Goal: Transaction & Acquisition: Purchase product/service

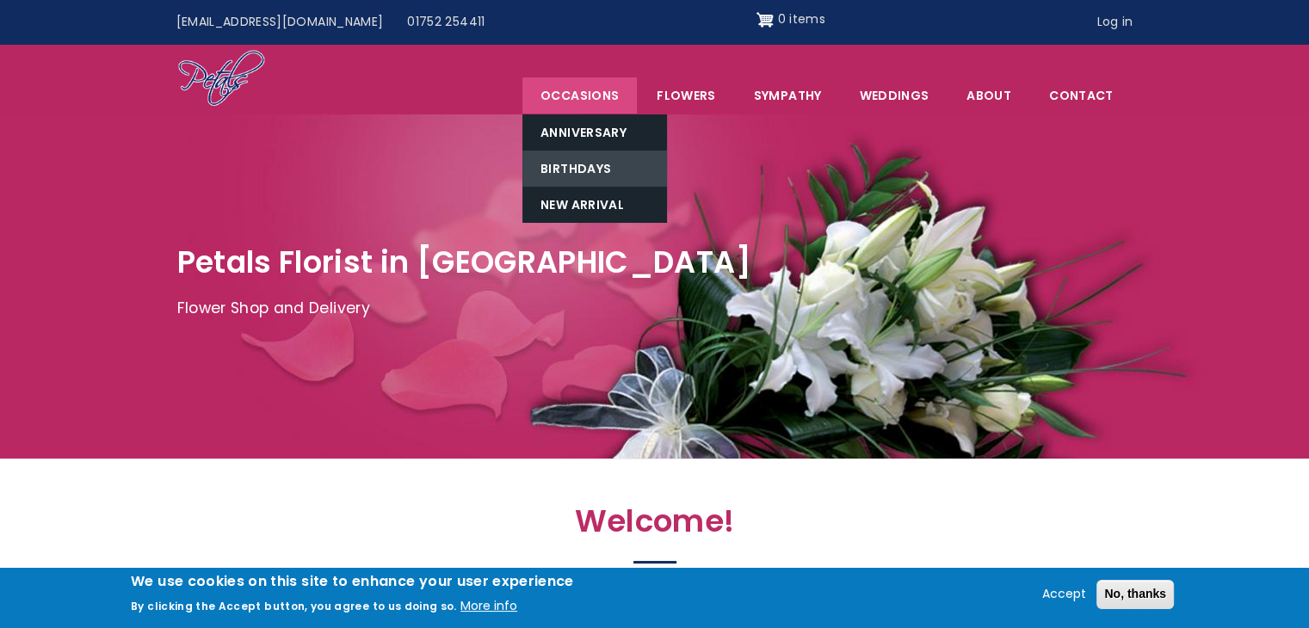
click at [587, 163] on link "Birthdays" at bounding box center [594, 169] width 145 height 36
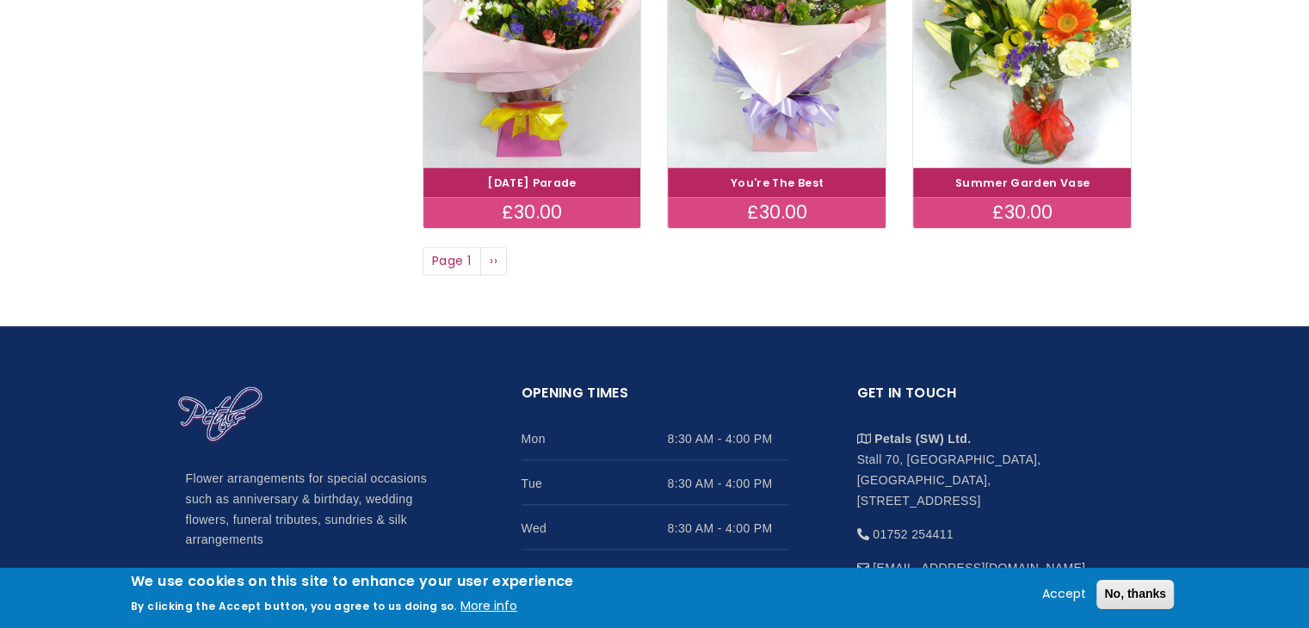
scroll to position [1437, 0]
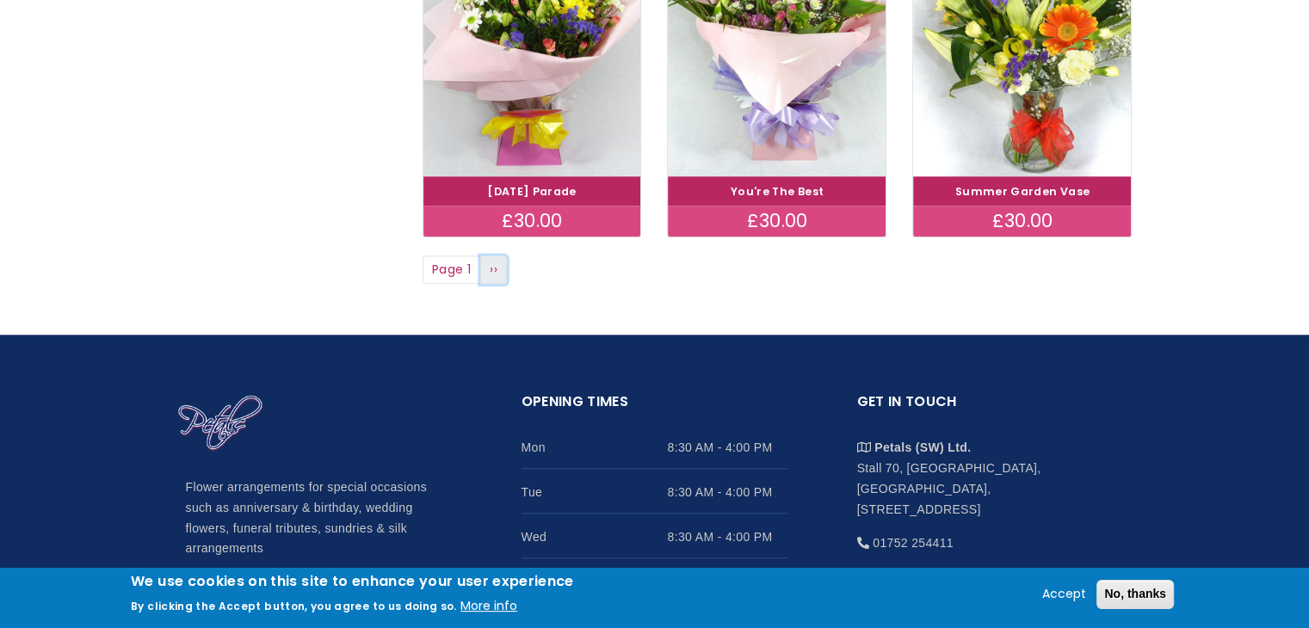
click at [492, 269] on span "››" at bounding box center [494, 269] width 8 height 17
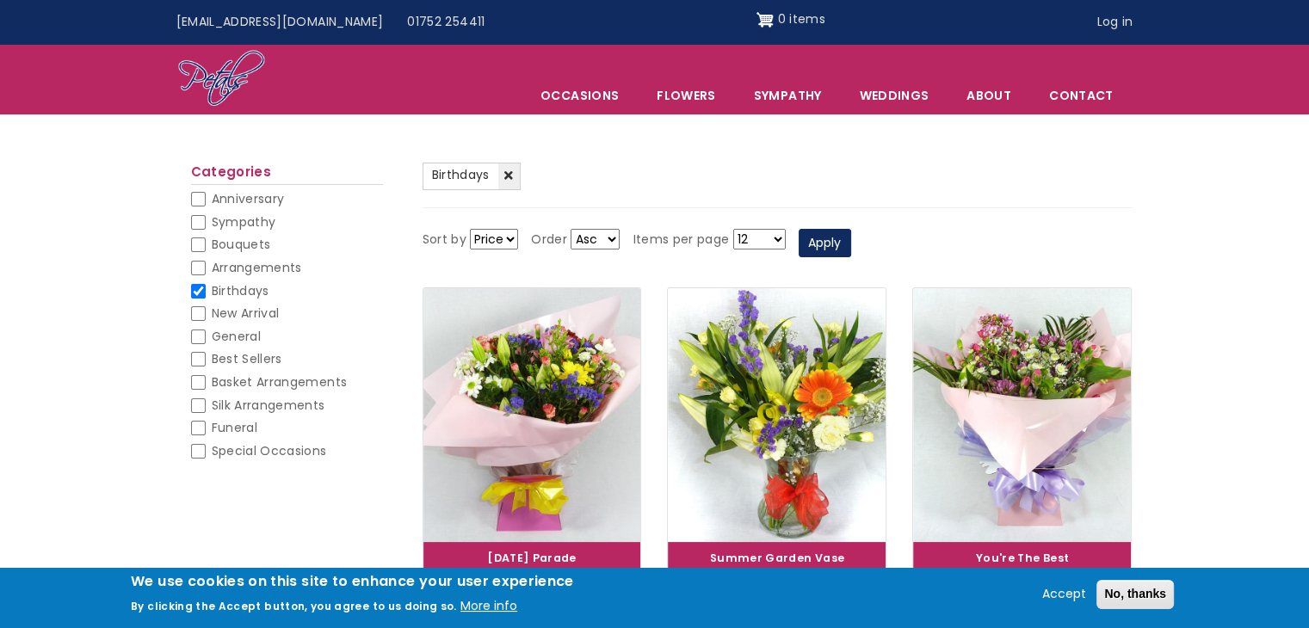
click at [194, 383] on input "Basket Arrangements" at bounding box center [198, 382] width 15 height 15
checkbox input "false"
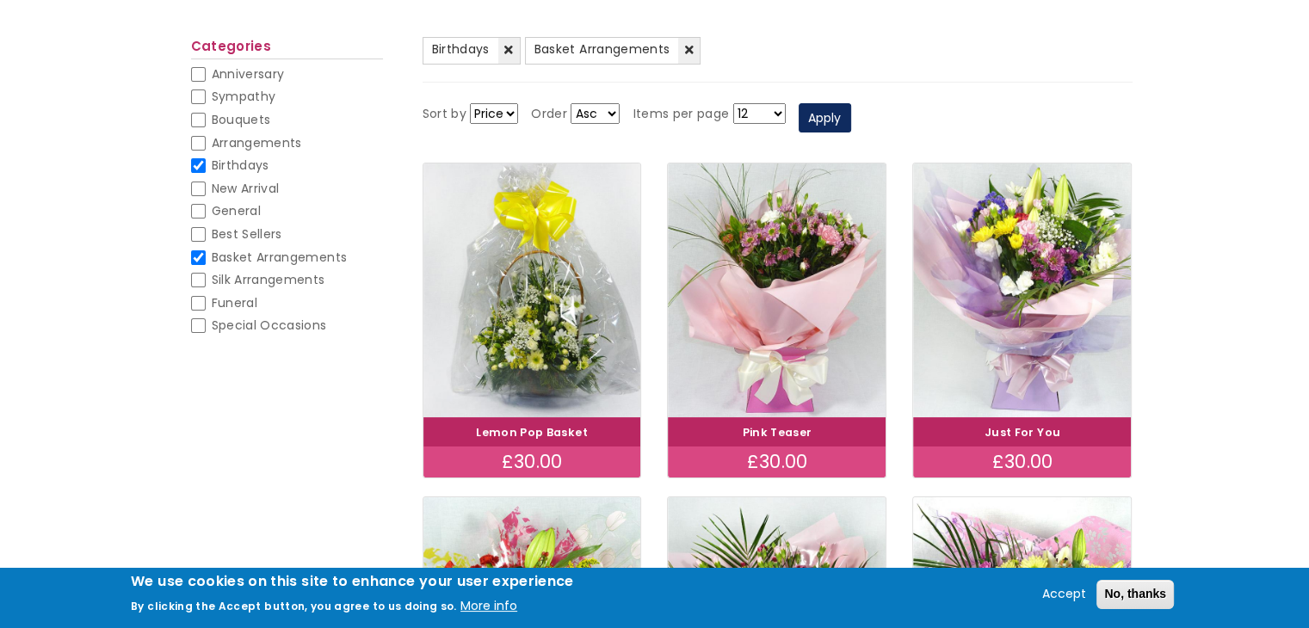
scroll to position [231, 0]
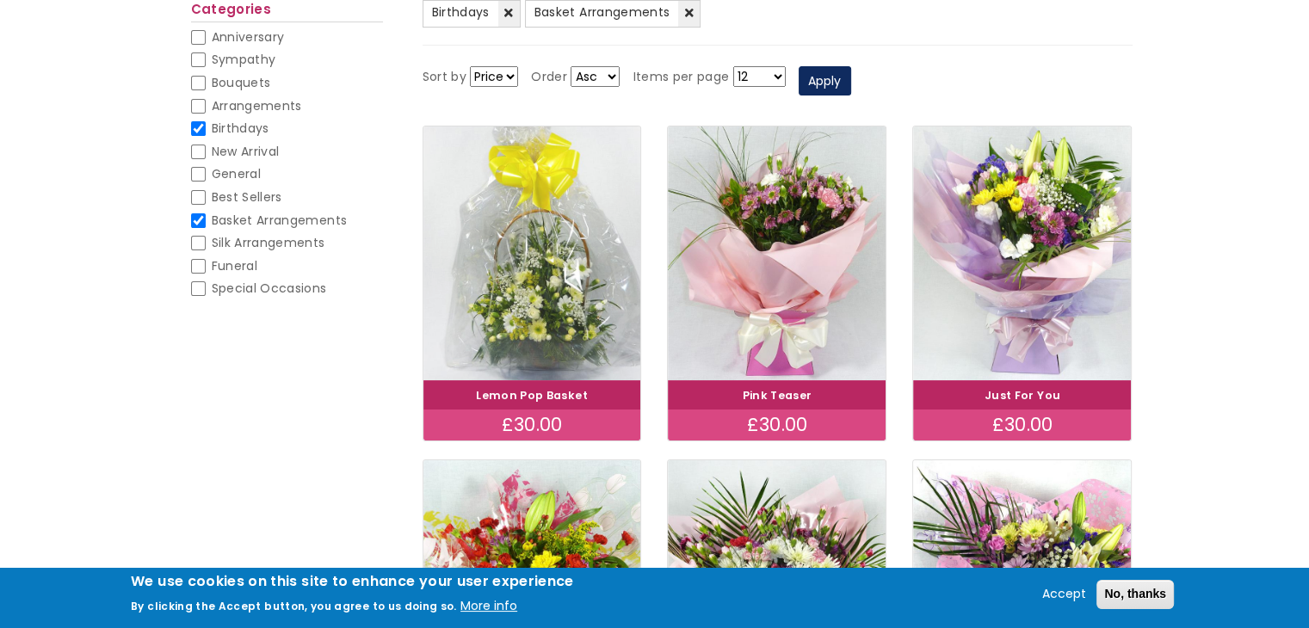
click at [540, 289] on img at bounding box center [532, 253] width 244 height 283
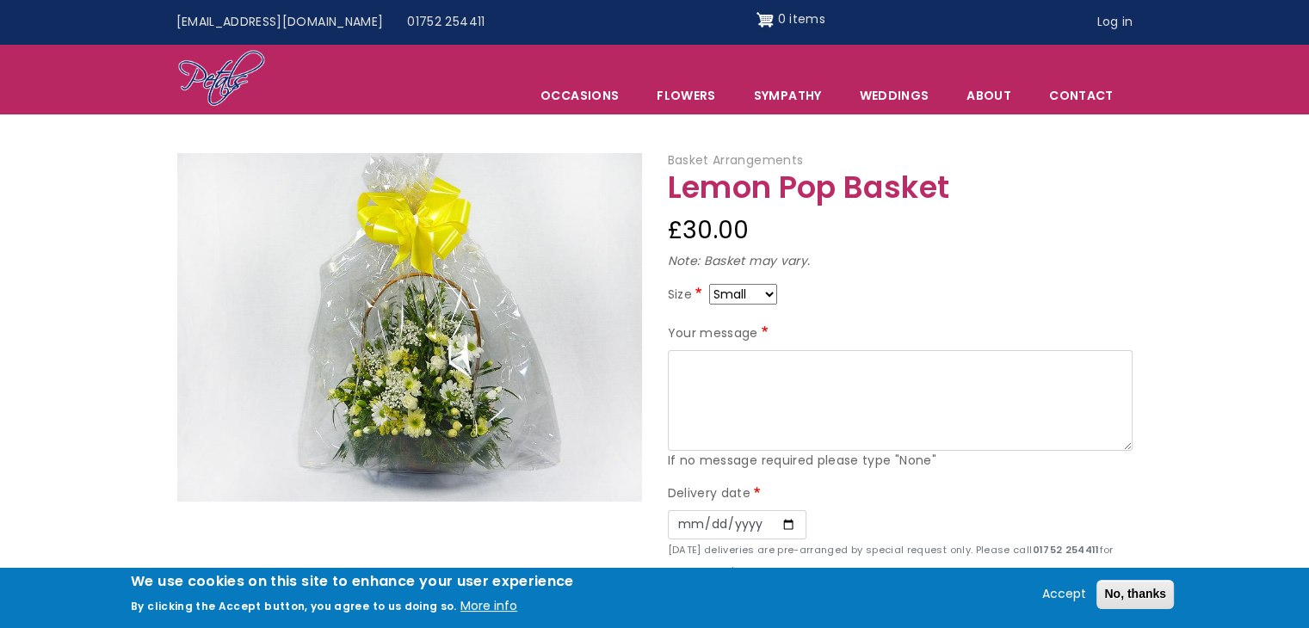
click at [770, 297] on select "Small Medium Large" at bounding box center [743, 294] width 68 height 21
select select "9"
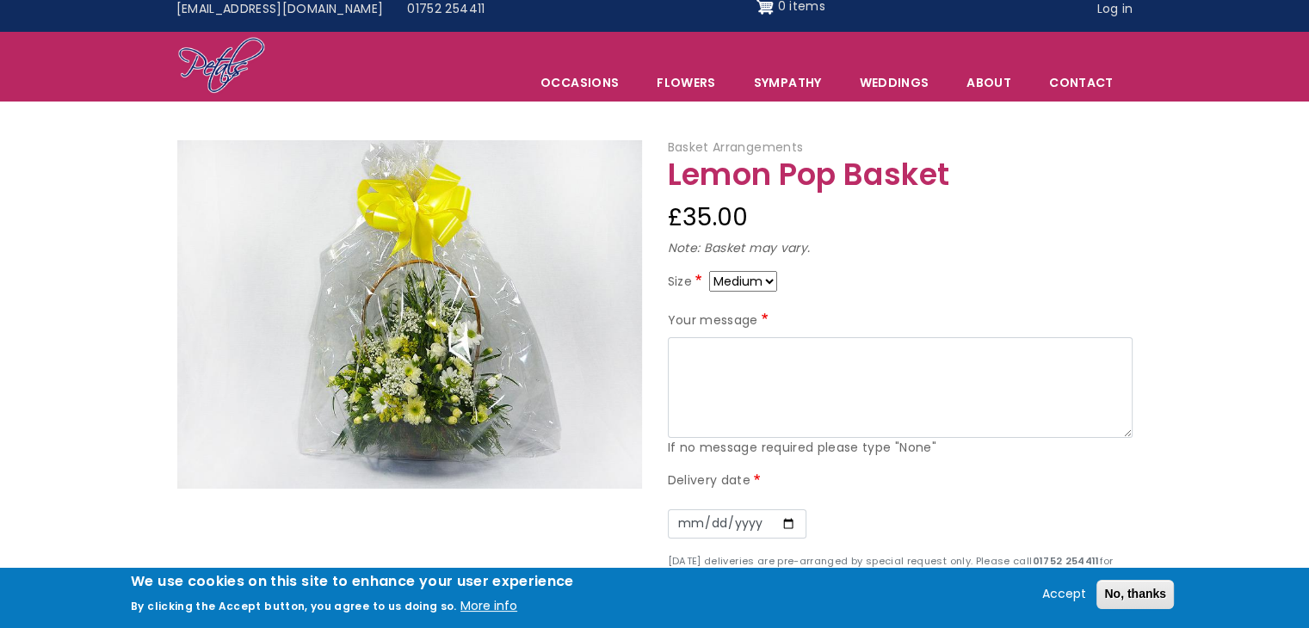
scroll to position [11, 0]
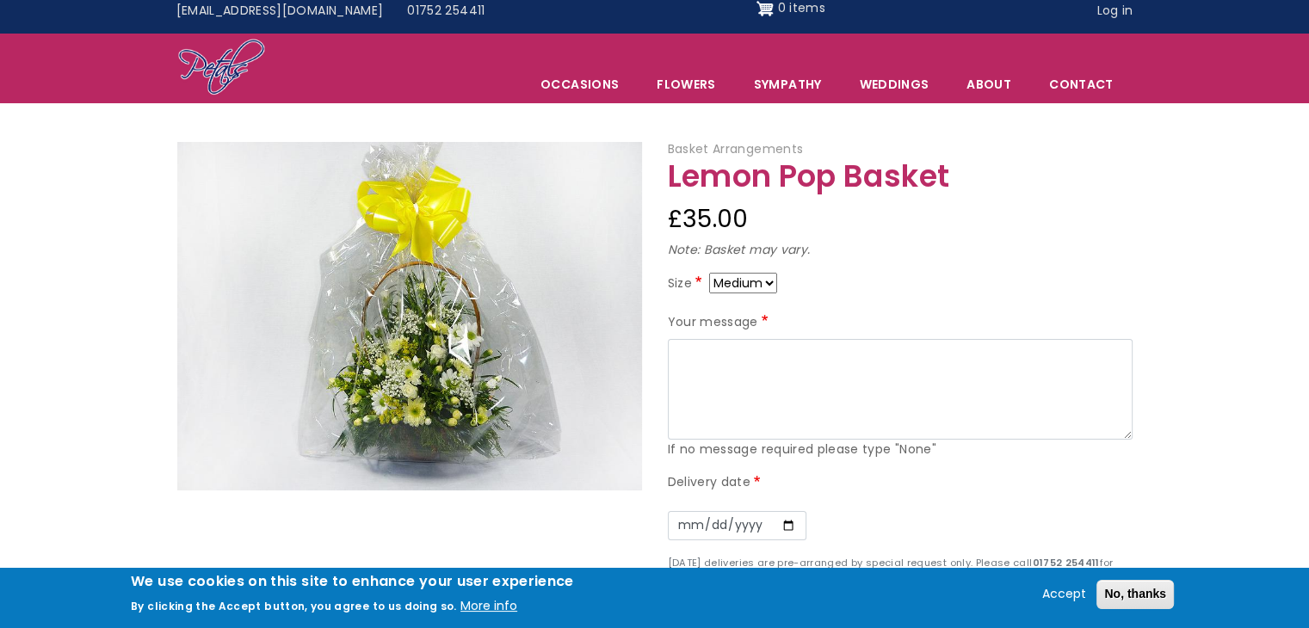
click at [1290, 60] on nav "Menu Occasions Anniversary Birthdays New Arrival Flowers Arrangements Basket Ar…" at bounding box center [654, 69] width 1309 height 70
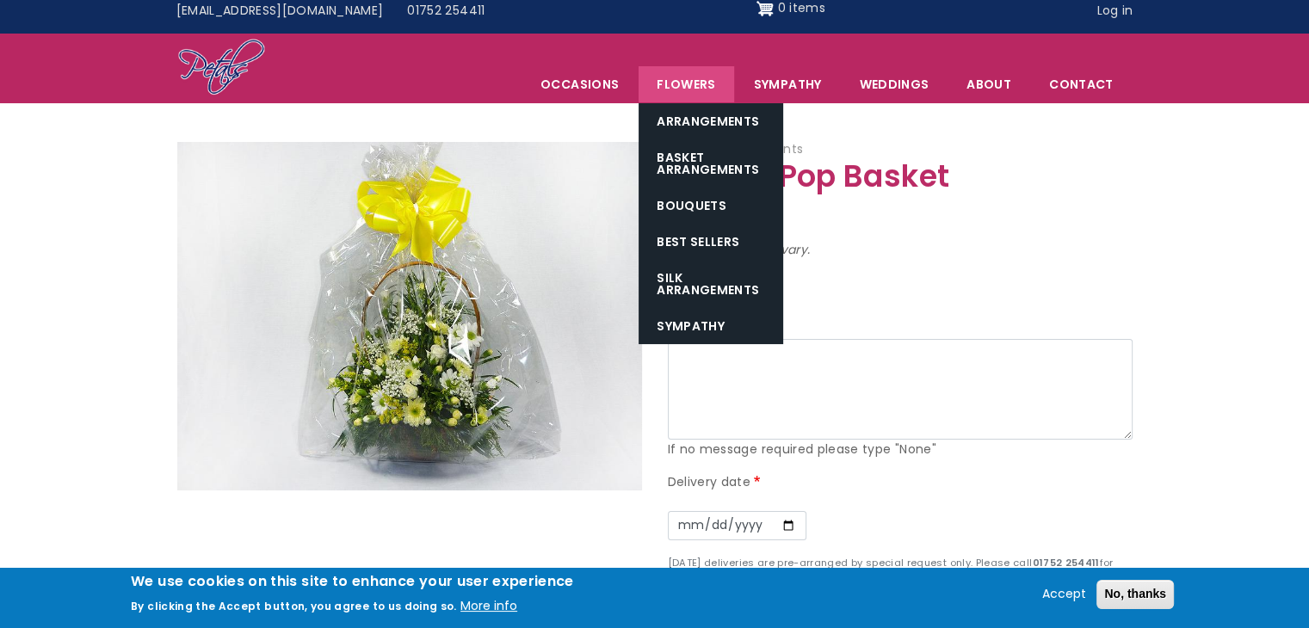
click at [686, 80] on link "Flowers" at bounding box center [685, 84] width 95 height 36
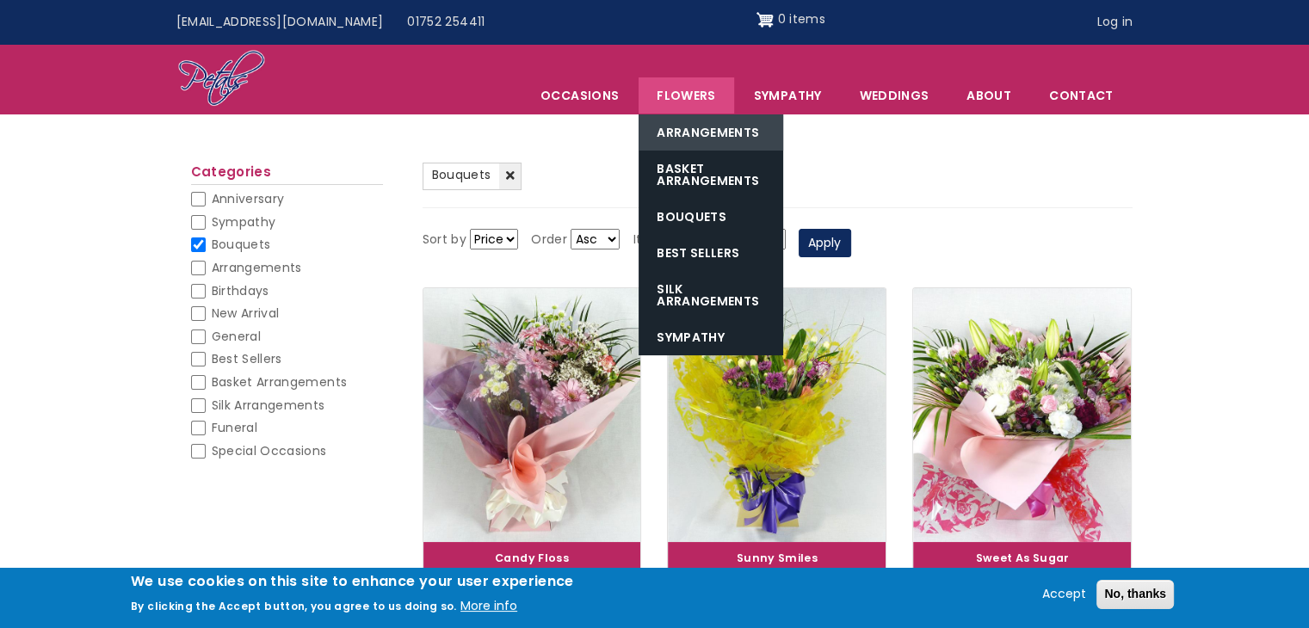
click at [707, 128] on link "Arrangements" at bounding box center [710, 132] width 145 height 36
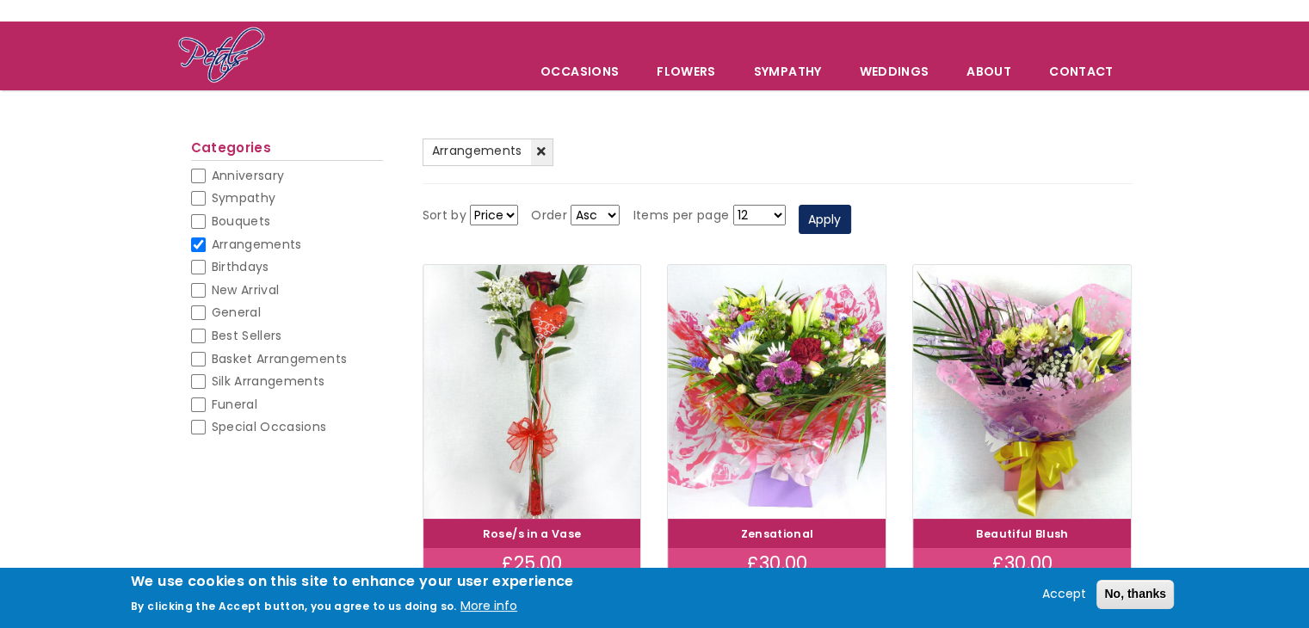
scroll to position [40, 0]
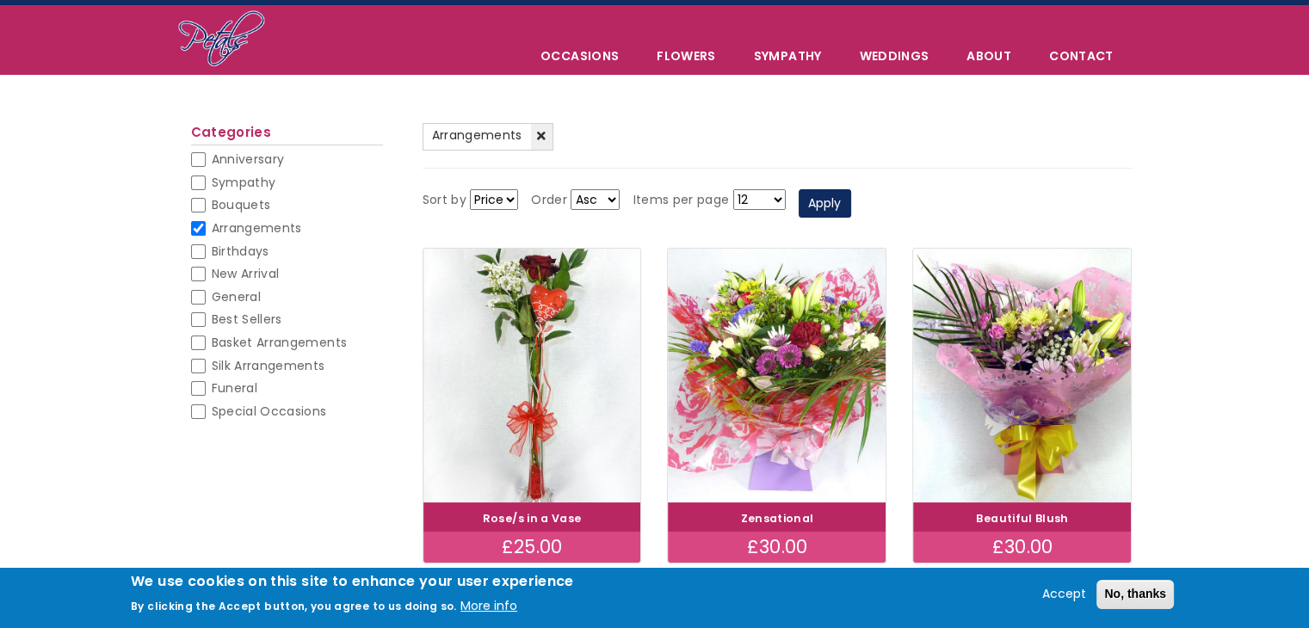
click at [196, 345] on input "Basket Arrangements" at bounding box center [198, 343] width 15 height 15
checkbox input "false"
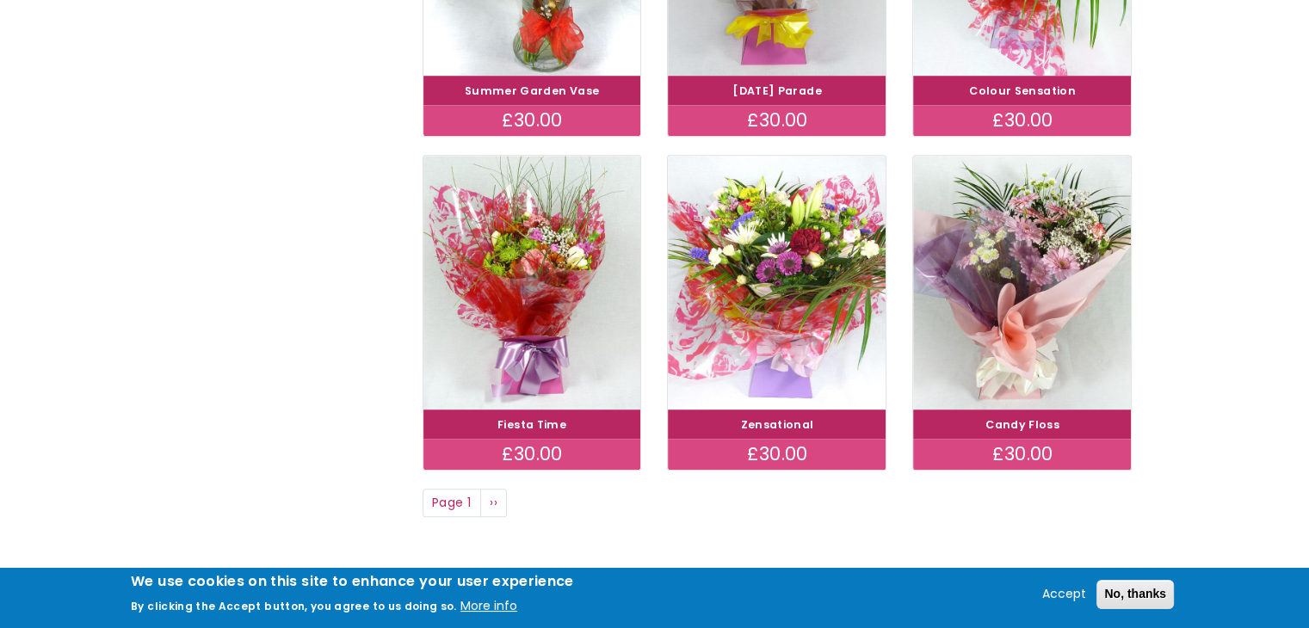
scroll to position [812, 0]
